Goal: Subscribe to service/newsletter

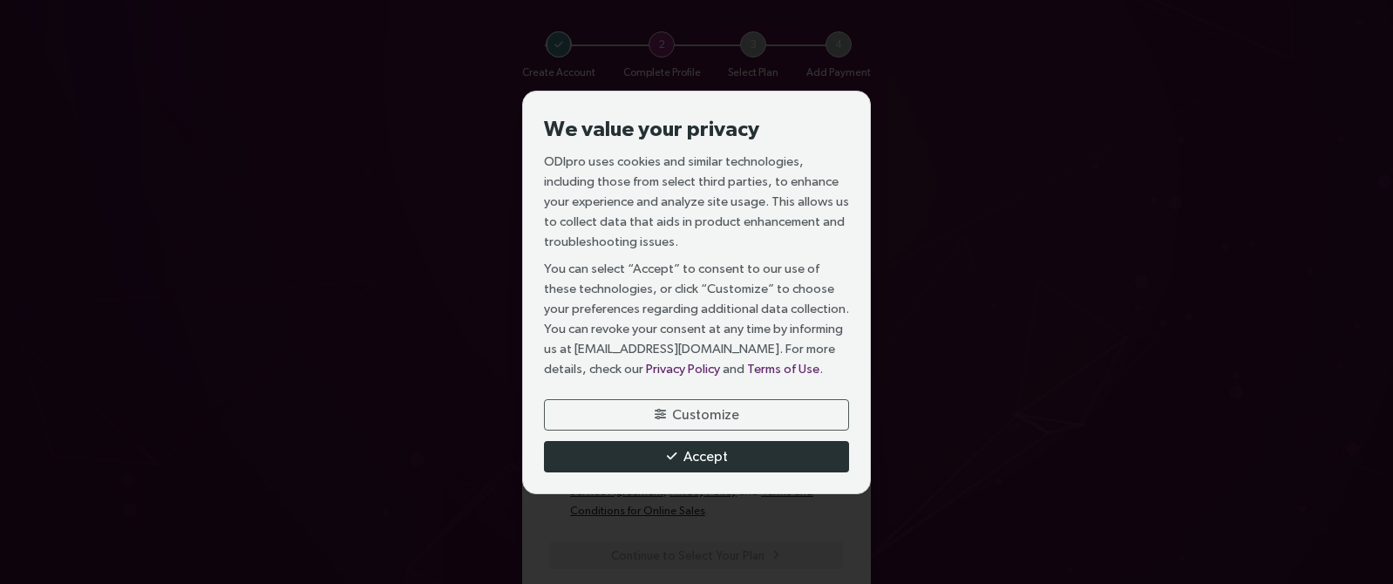
click at [688, 453] on span "Accept" at bounding box center [705, 456] width 44 height 22
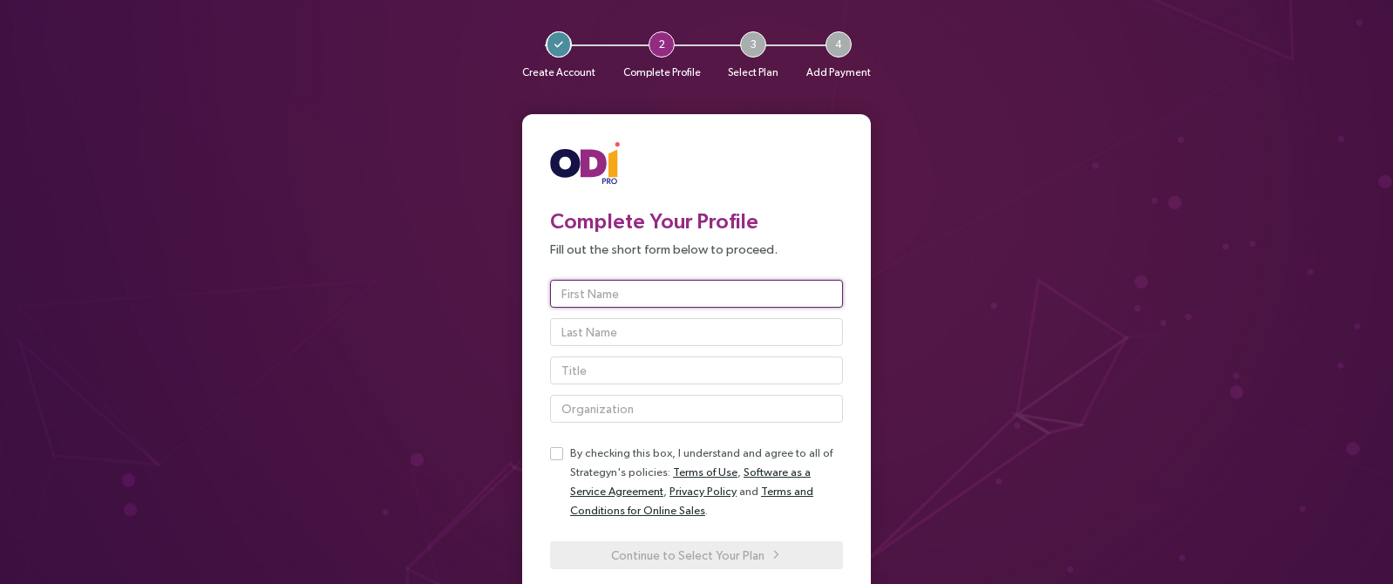
click at [619, 293] on input "text" at bounding box center [696, 294] width 293 height 28
type input "[PERSON_NAME]"
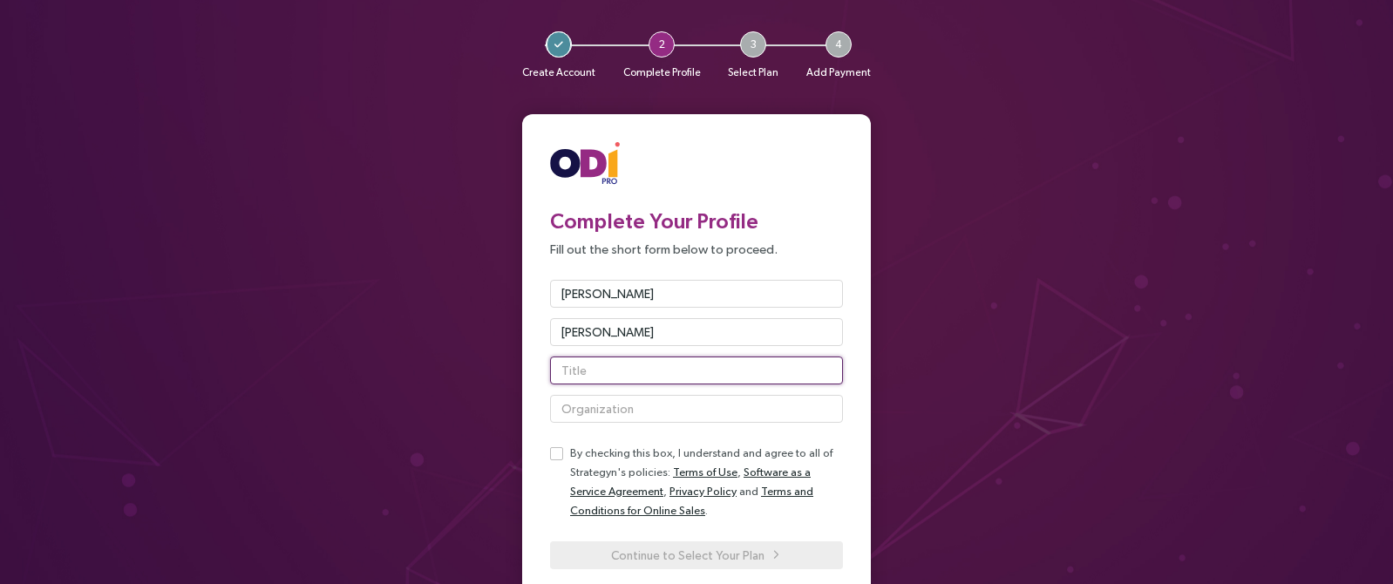
click at [583, 373] on input "text" at bounding box center [696, 371] width 293 height 28
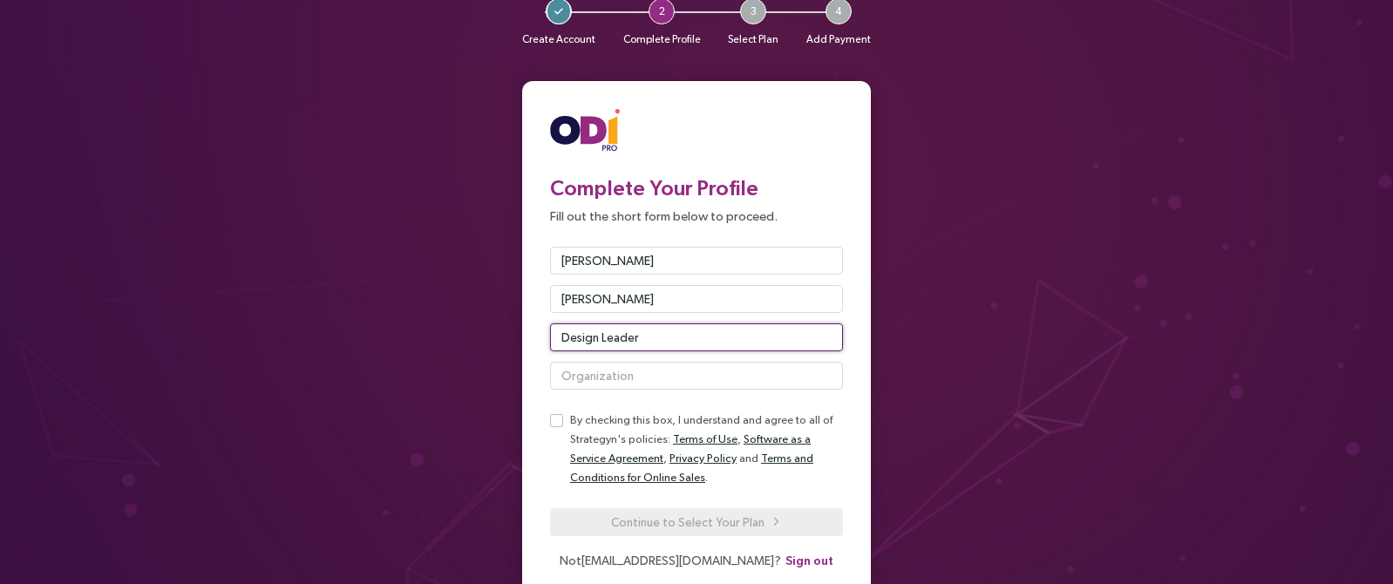
scroll to position [105, 0]
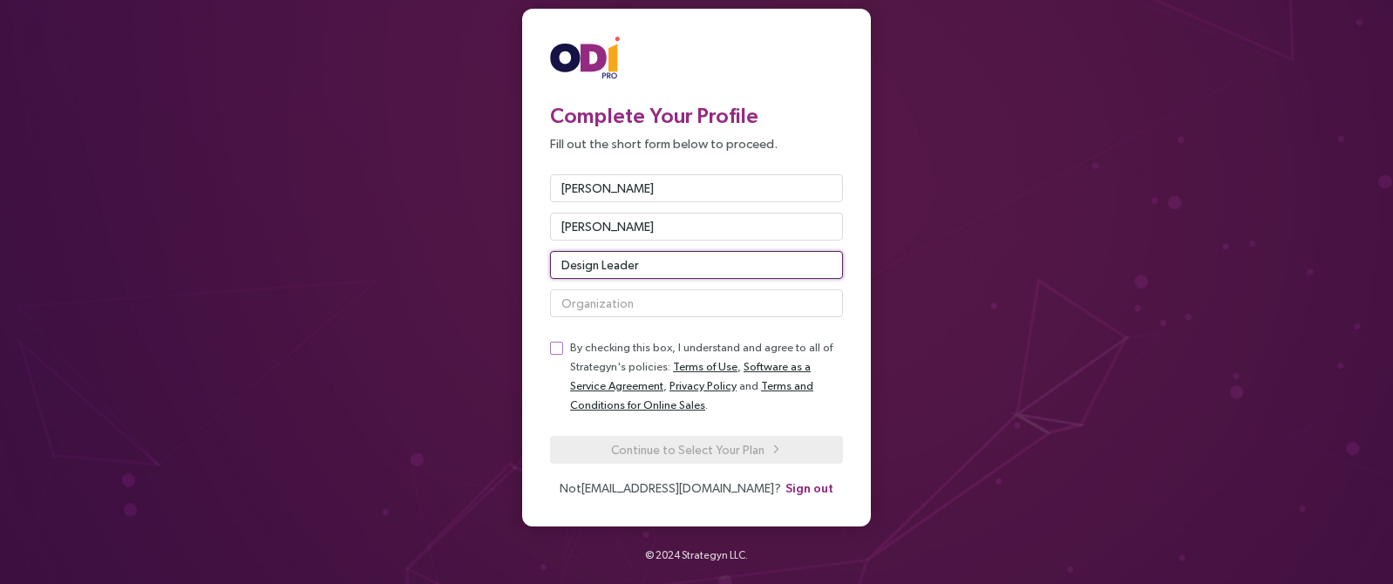
type input "Design Leader"
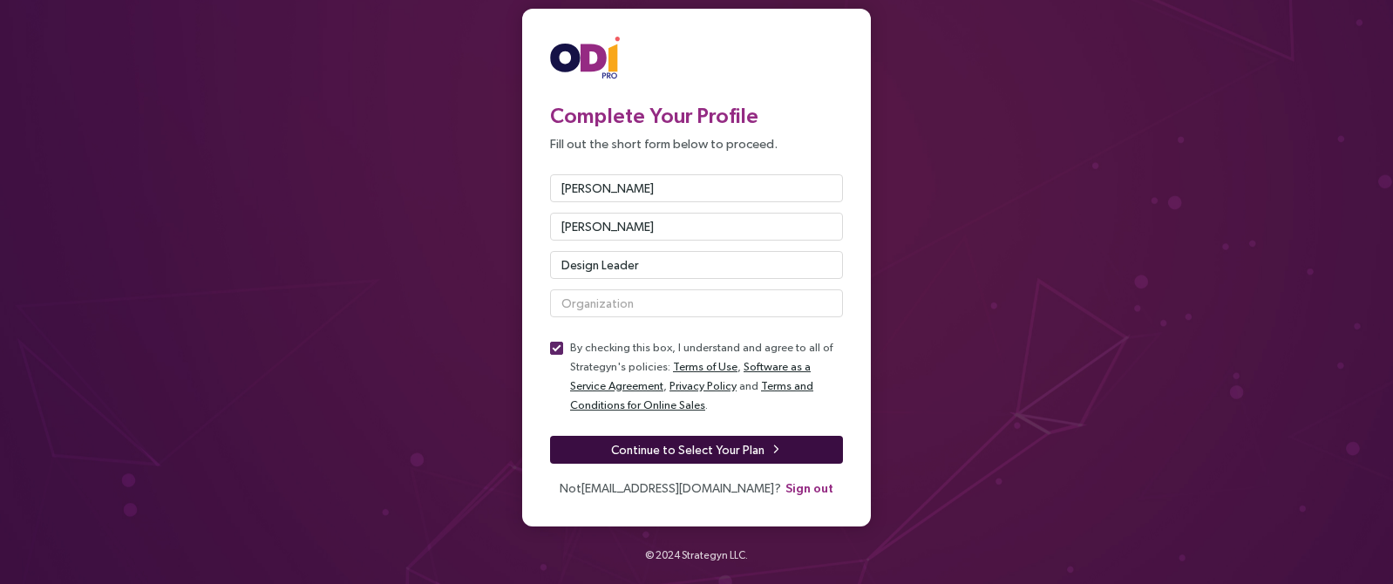
click at [611, 448] on button "Continue to Select Your Plan" at bounding box center [696, 450] width 293 height 28
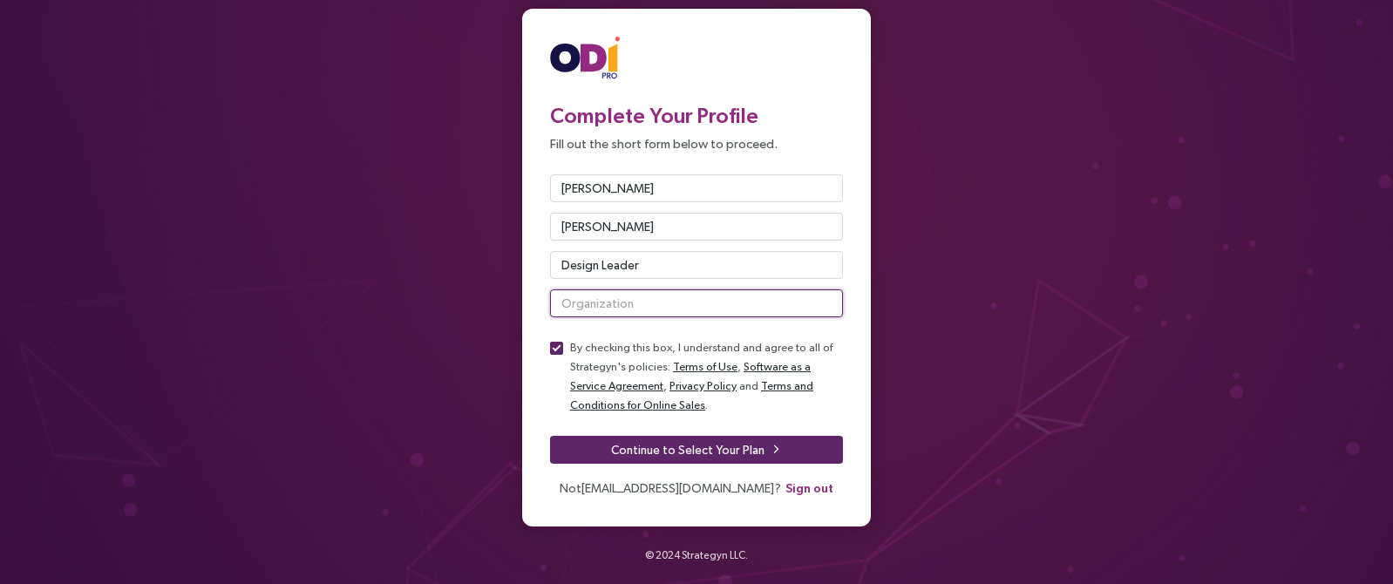
click at [586, 302] on input "text" at bounding box center [696, 303] width 293 height 28
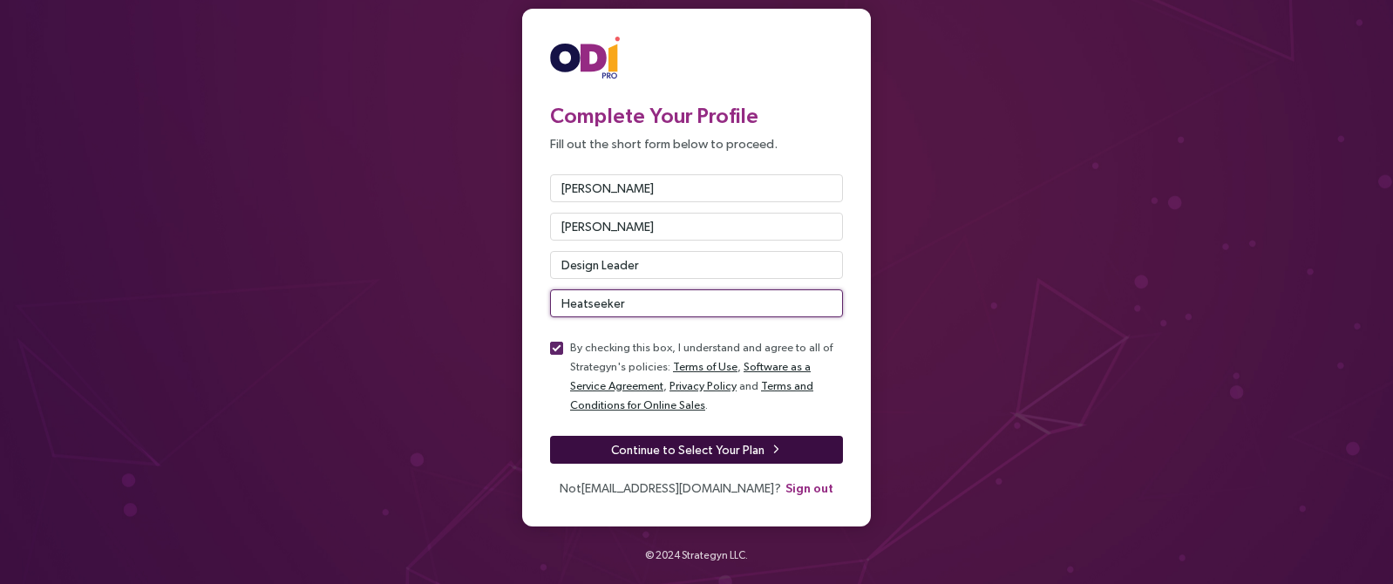
type input "Heatseeker"
click at [676, 442] on span "Continue to Select Your Plan" at bounding box center [687, 449] width 153 height 19
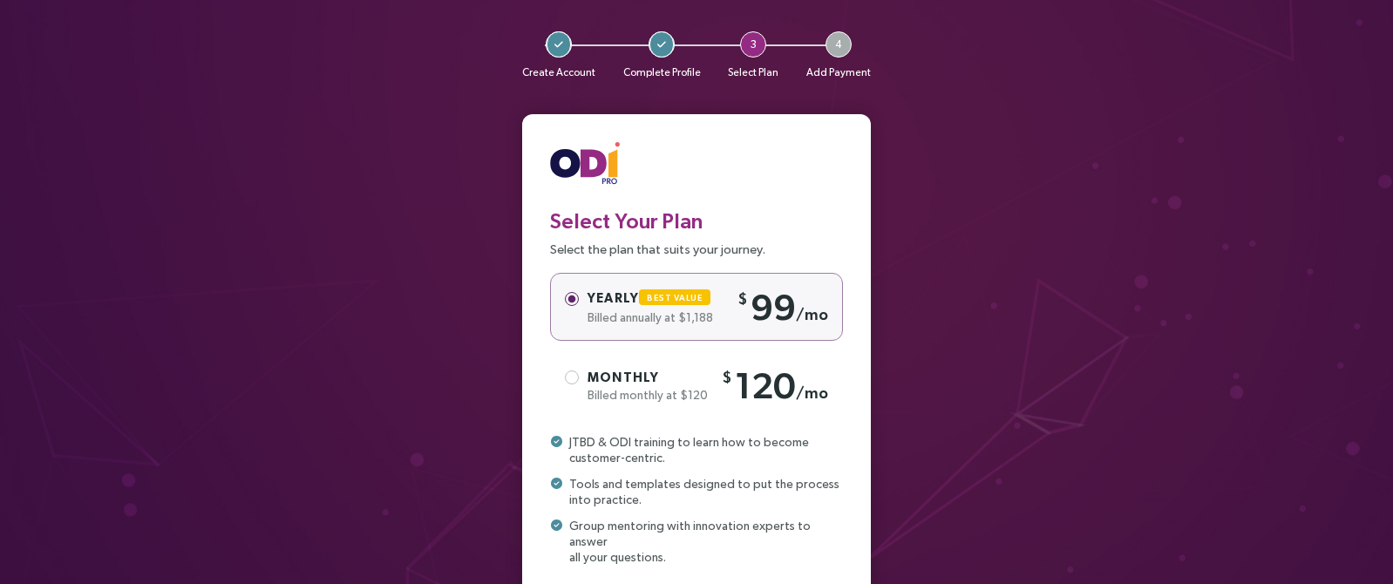
click at [626, 382] on span "Monthly" at bounding box center [622, 377] width 71 height 15
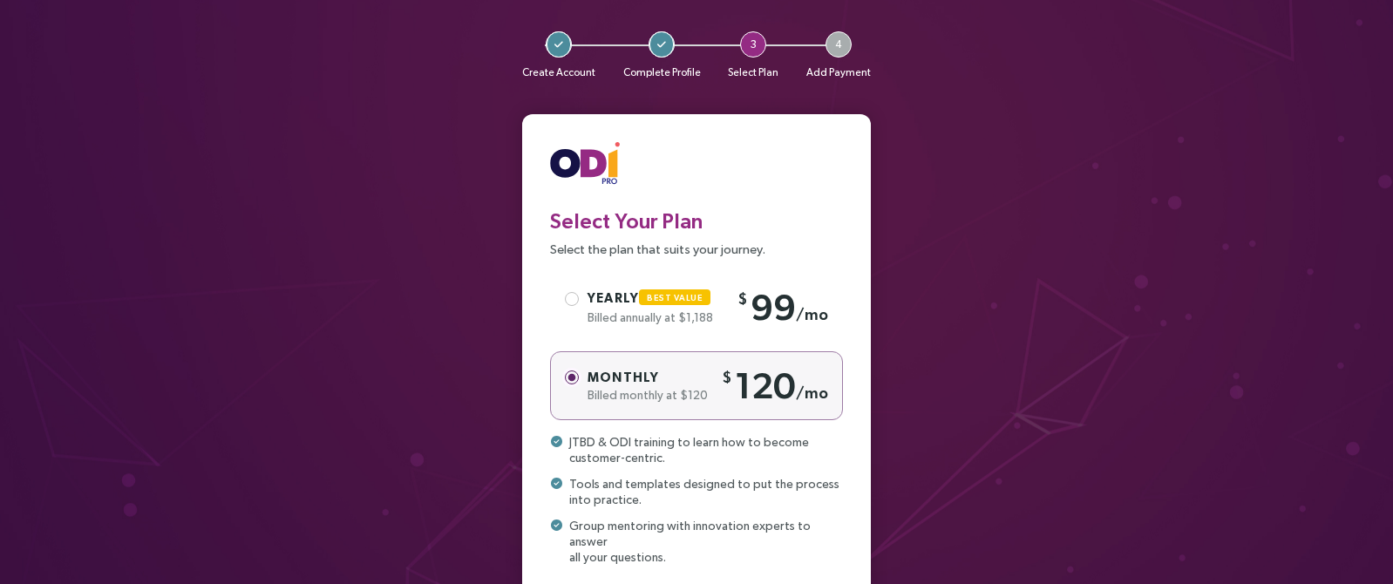
scroll to position [138, 0]
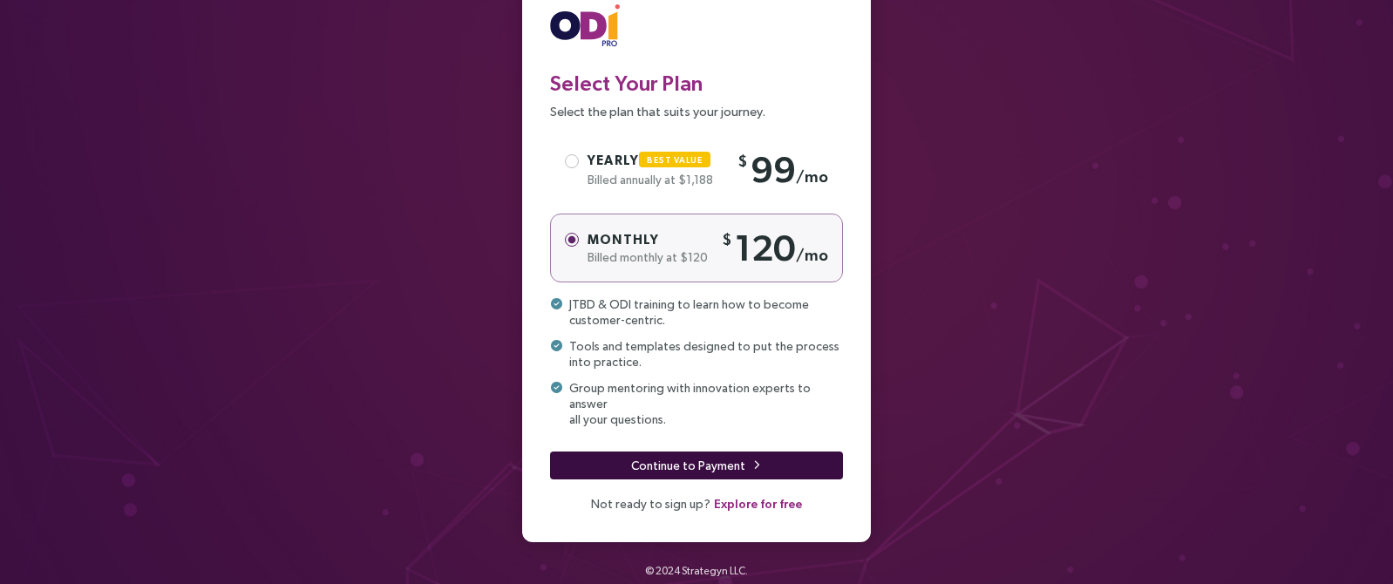
click at [629, 452] on button "Continue to Payment" at bounding box center [696, 466] width 293 height 28
